Goal: Task Accomplishment & Management: Complete application form

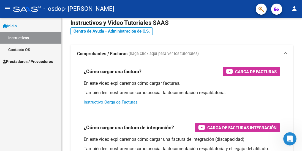
scroll to position [18, 0]
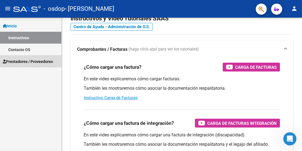
click at [26, 61] on span "Prestadores / Proveedores" at bounding box center [28, 61] width 50 height 6
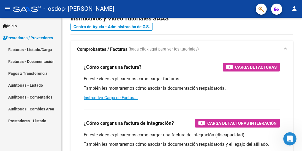
click at [48, 48] on link "Facturas - Listado/Carga" at bounding box center [30, 50] width 61 height 12
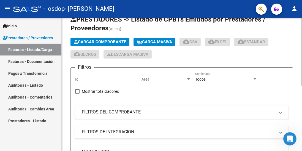
click at [114, 44] on span "Cargar Comprobante" at bounding box center [100, 41] width 52 height 5
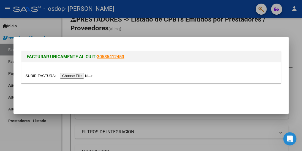
click at [73, 76] on input "file" at bounding box center [61, 76] width 70 height 6
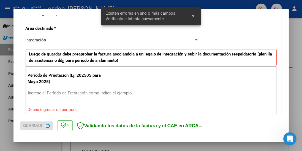
scroll to position [123, 0]
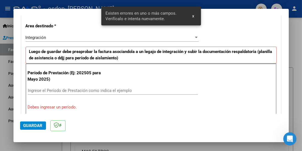
click at [53, 88] on input "Ingrese el Período de Prestación como indica el ejemplo" at bounding box center [113, 90] width 170 height 5
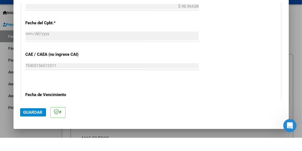
scroll to position [378, 0]
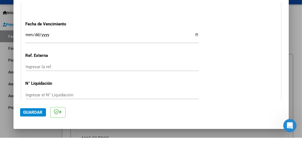
type input "202509"
click at [29, 128] on span "Guardar" at bounding box center [32, 125] width 19 height 5
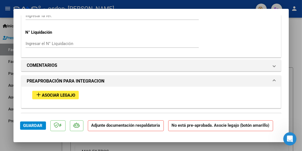
scroll to position [444, 0]
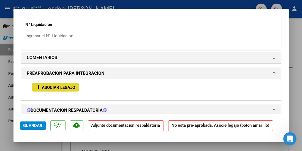
click at [72, 85] on span "Asociar Legajo" at bounding box center [58, 87] width 33 height 5
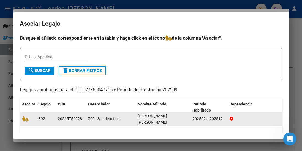
click at [22, 115] on div at bounding box center [28, 118] width 12 height 6
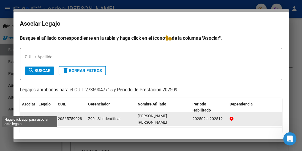
click at [26, 115] on icon at bounding box center [25, 118] width 7 height 6
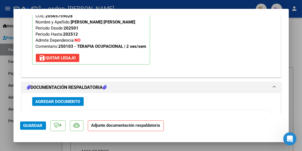
scroll to position [554, 0]
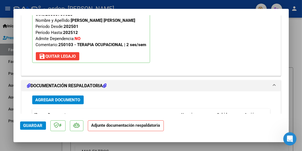
click at [70, 98] on span "Agregar Documento" at bounding box center [58, 100] width 45 height 5
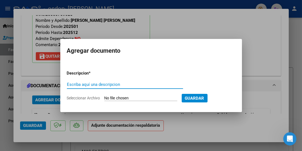
click at [139, 84] on input "Escriba aquí una descripcion" at bounding box center [125, 84] width 116 height 5
click at [141, 84] on input "Planilla de asistencia septiembre [PERSON_NAME]" at bounding box center [125, 84] width 116 height 5
type input "Planilla de asistencia septiembre [PERSON_NAME]"
click at [204, 97] on span "Guardar" at bounding box center [194, 98] width 19 height 5
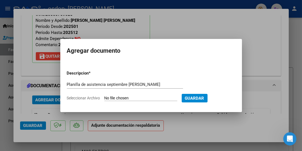
click at [136, 97] on input "Seleccionar Archivo" at bounding box center [140, 98] width 73 height 5
type input "C:\fakepath\WhatsApp Image [DATE] 15.21.46.jpeg"
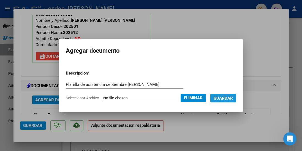
click at [232, 98] on span "Guardar" at bounding box center [223, 98] width 19 height 5
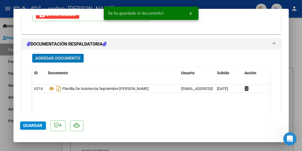
scroll to position [622, 0]
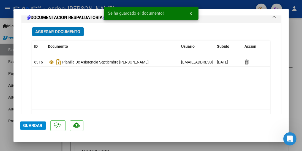
click at [35, 128] on span "Guardar" at bounding box center [32, 125] width 19 height 5
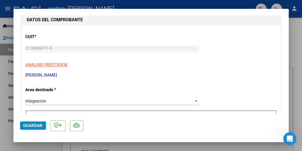
scroll to position [0, 0]
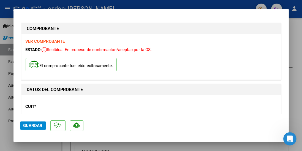
click at [295, 35] on div at bounding box center [151, 75] width 302 height 151
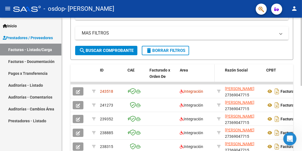
scroll to position [141, 0]
